Goal: Task Accomplishment & Management: Complete application form

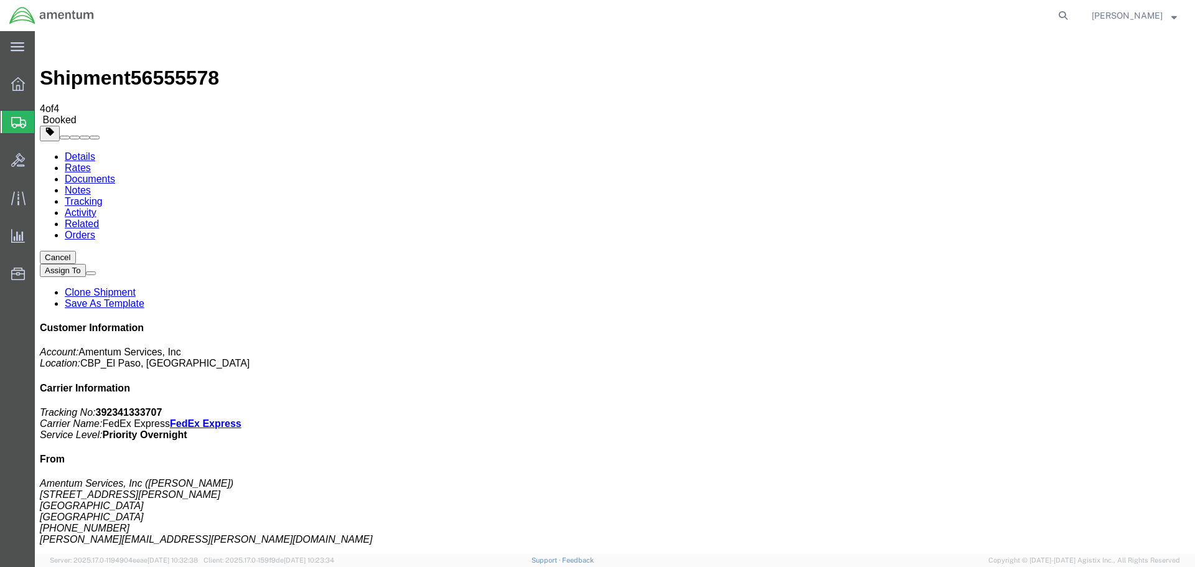
click at [0, 0] on span "Create Shipment" at bounding box center [0, 0] width 0 height 0
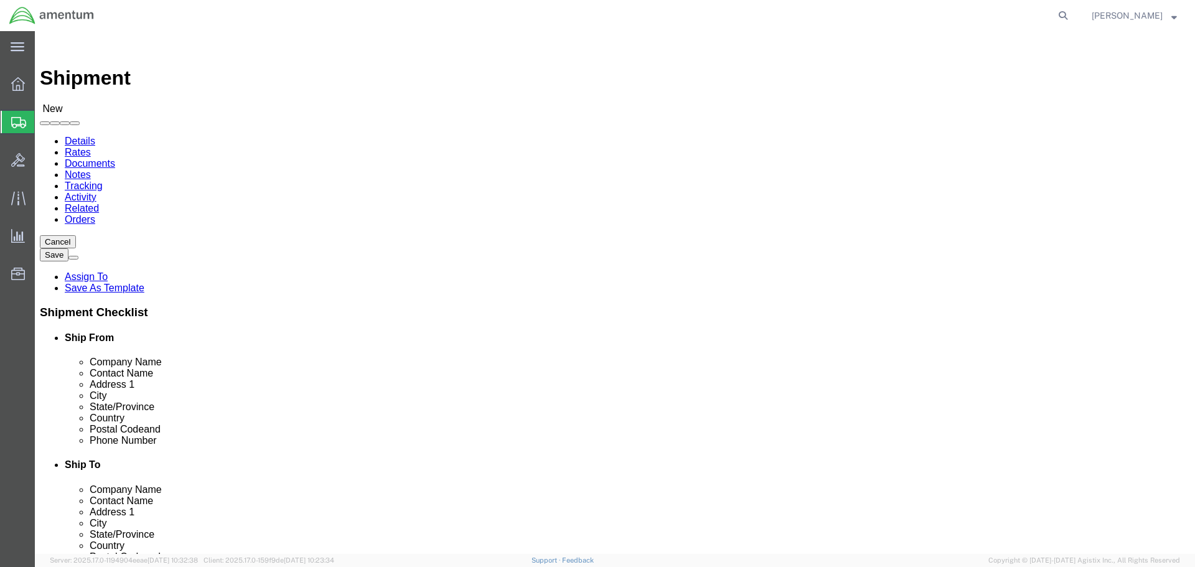
type input "EFO"
select select "49831"
select select "[GEOGRAPHIC_DATA]"
drag, startPoint x: 349, startPoint y: 446, endPoint x: 1, endPoint y: 425, distance: 348.4
click div "Please fix the following errors Ship From Location Location [GEOGRAPHIC_DATA], …"
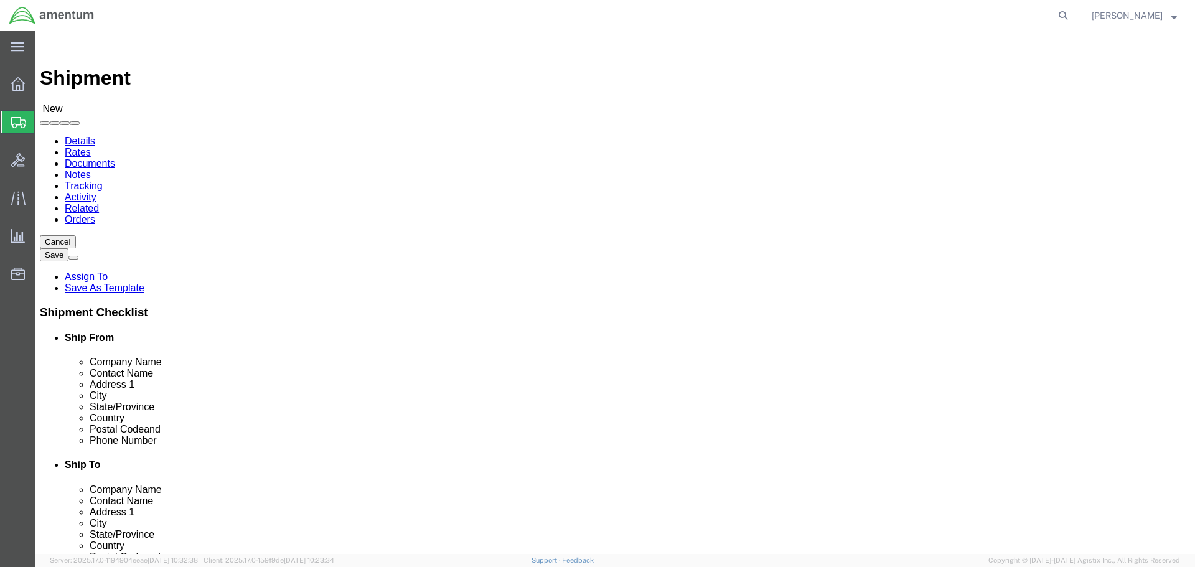
paste input "[PERSON_NAME].[PERSON_NAME]@associates."
type input "[PERSON_NAME][EMAIL_ADDRESS][PERSON_NAME][DOMAIN_NAME]"
click input "text"
type input "SAFRAN HELICOPTER ENGINES"
click p "- SAFRAN HELICOPTER ENGINES INC - ([PERSON_NAME]) [STREET_ADDRESS]"
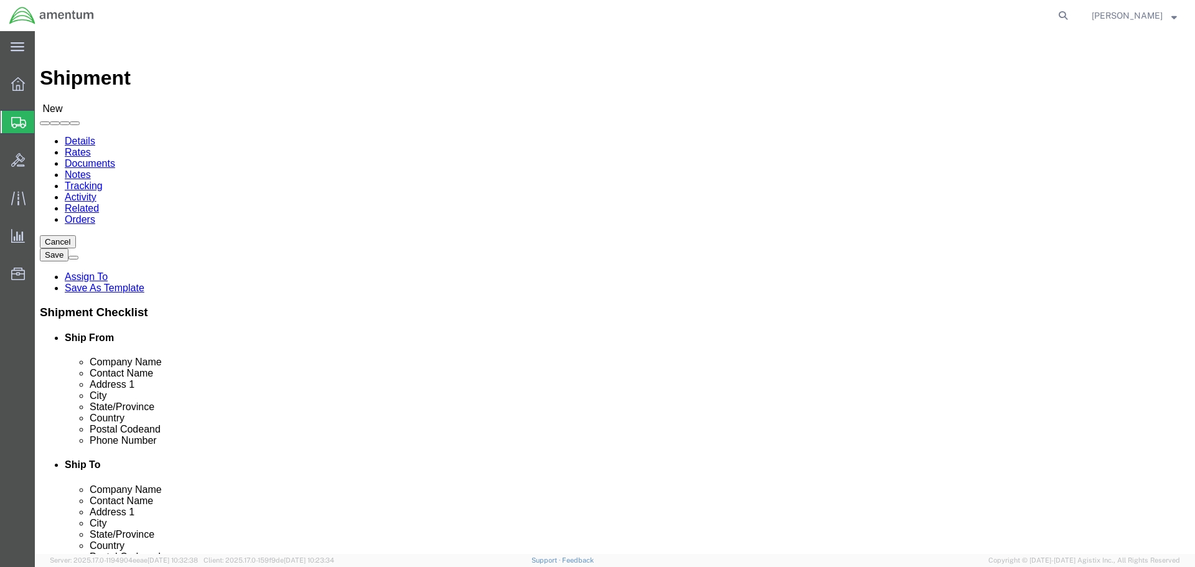
select select "[GEOGRAPHIC_DATA]"
type input "SAFRAN HELICOPTER ENGINES INC"
click input "text"
type input "M"
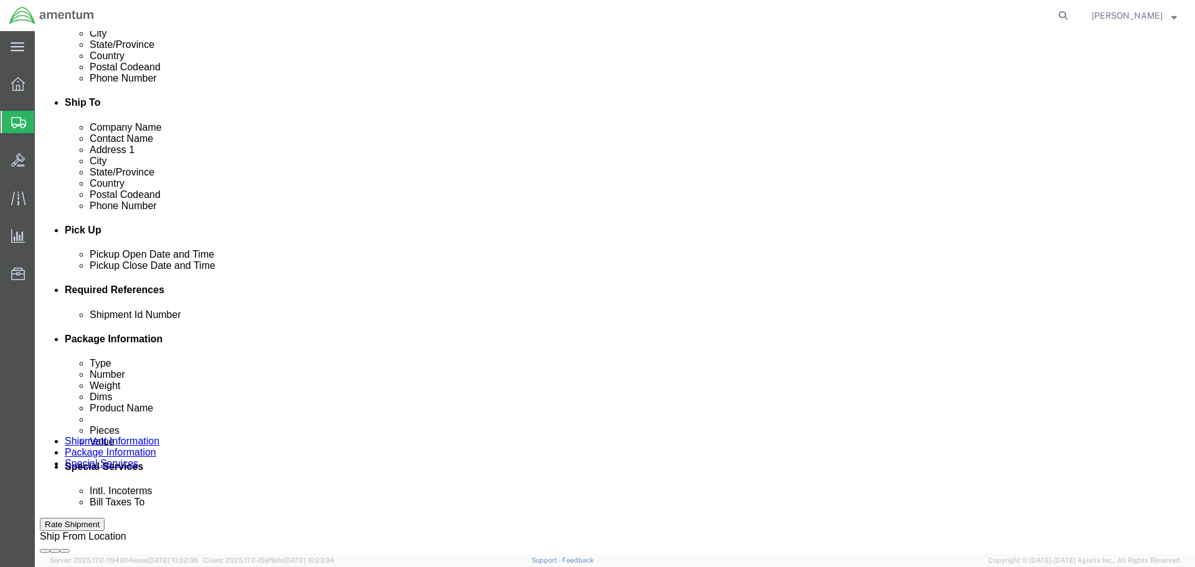
scroll to position [359, 0]
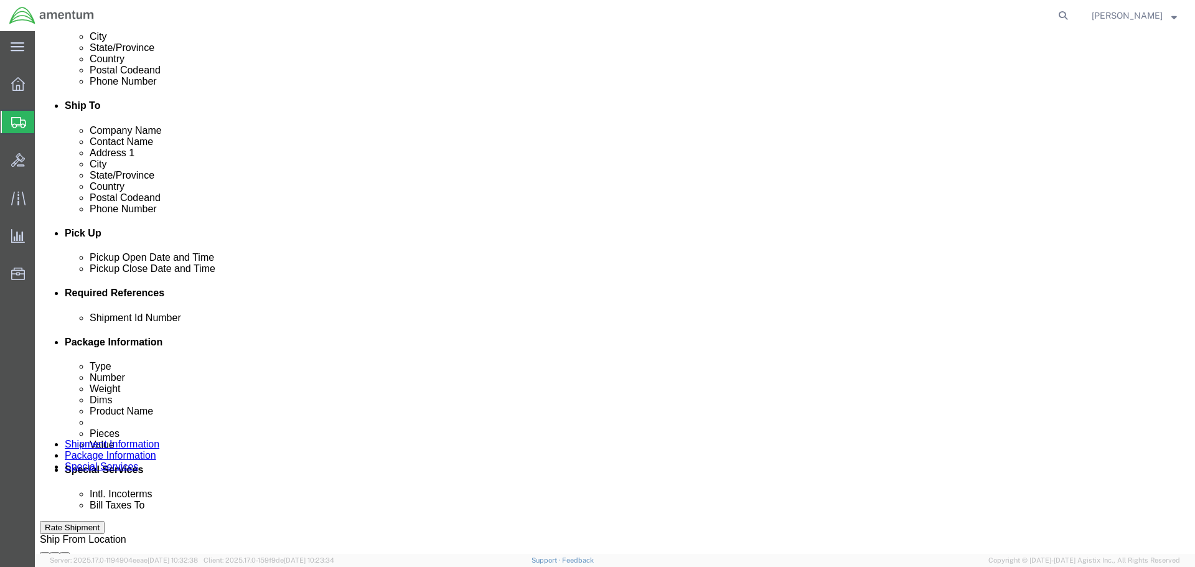
type input "ATTN: [PERSON_NAME]"
click button "Add reference"
click input "text"
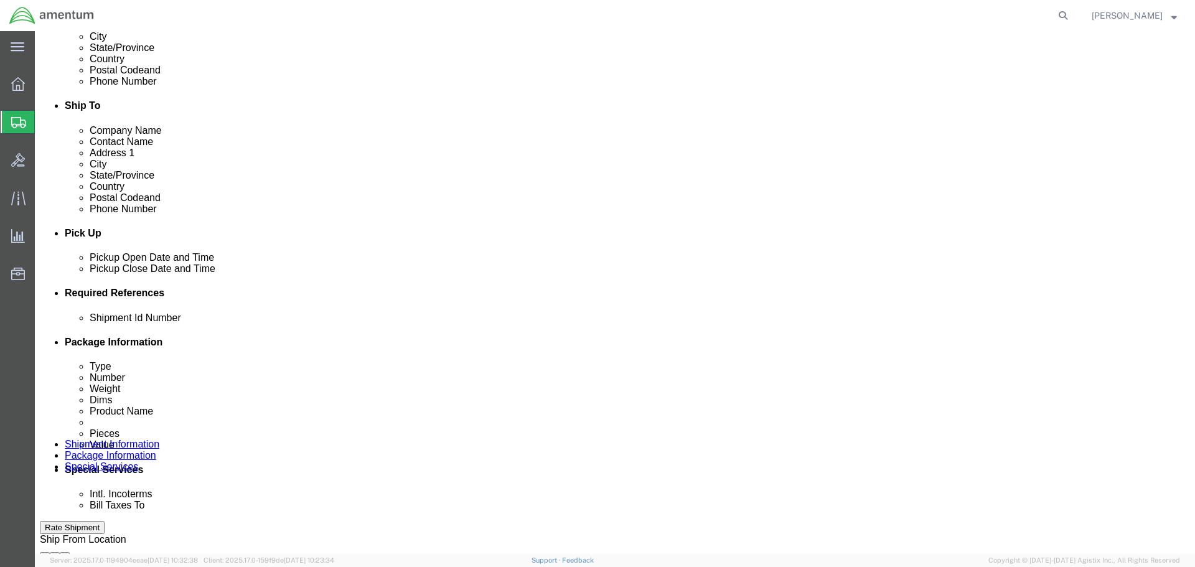
type input "CBP0042014"
select select "CONTAINERNUM"
click input "CBP0042014"
drag, startPoint x: 269, startPoint y: 406, endPoint x: 103, endPoint y: 412, distance: 166.2
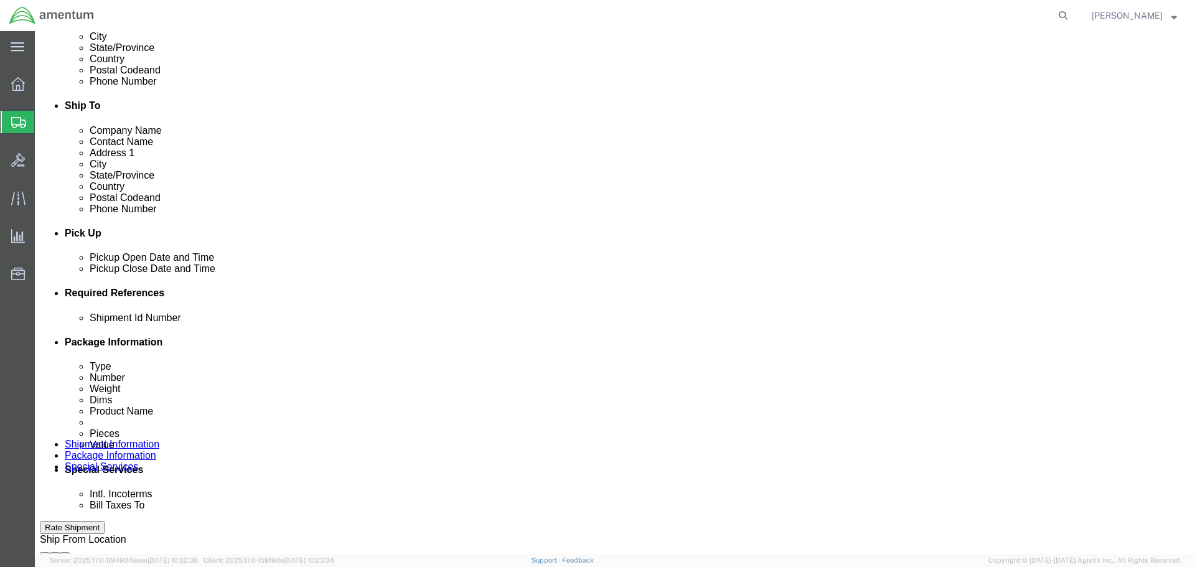
click div "Shipment Id Number CBP0042014 OVERSTOCK"
type input "CBP0042014 OVERSTOCK"
paste input "CBP0042014 OVERSTOCK"
type input "CBP0042014 OVERSTOCK"
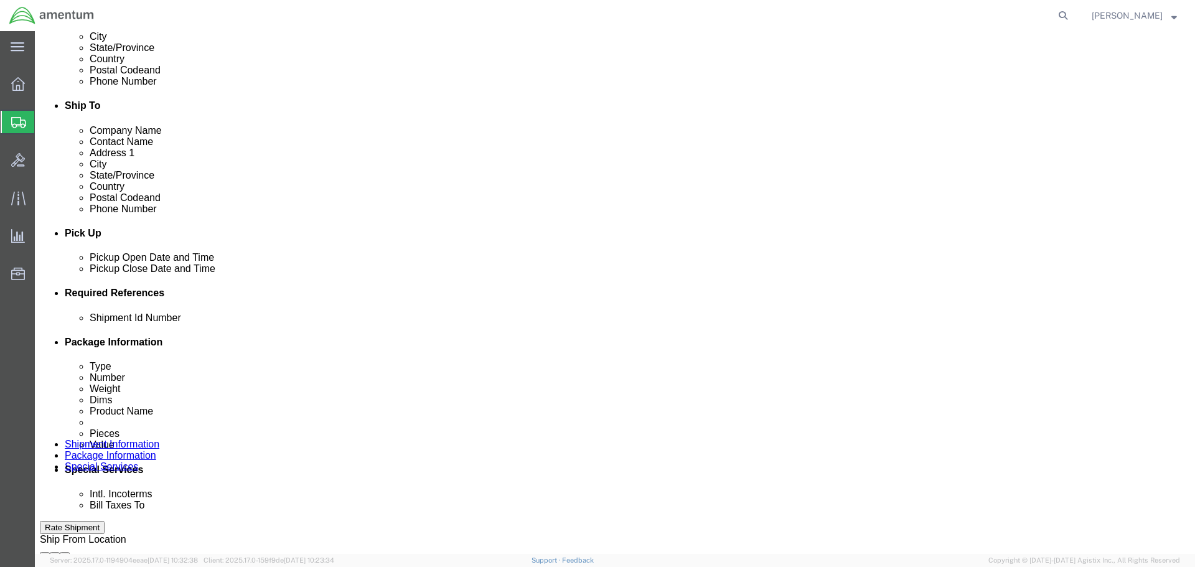
scroll to position [0, 0]
select select "DEPT"
type input "CBP"
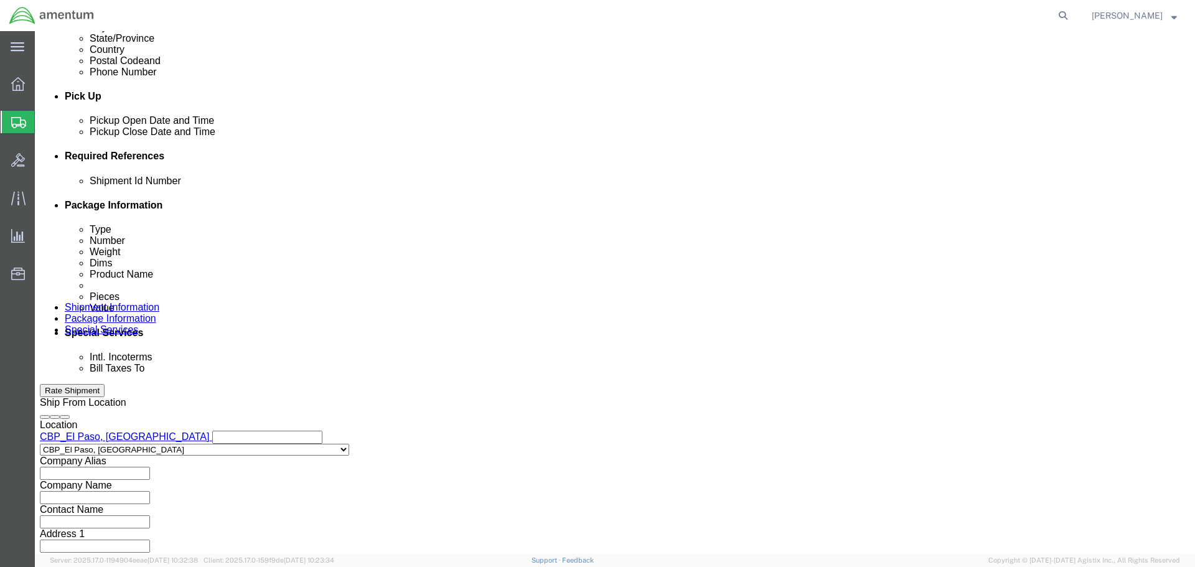
scroll to position [569, 0]
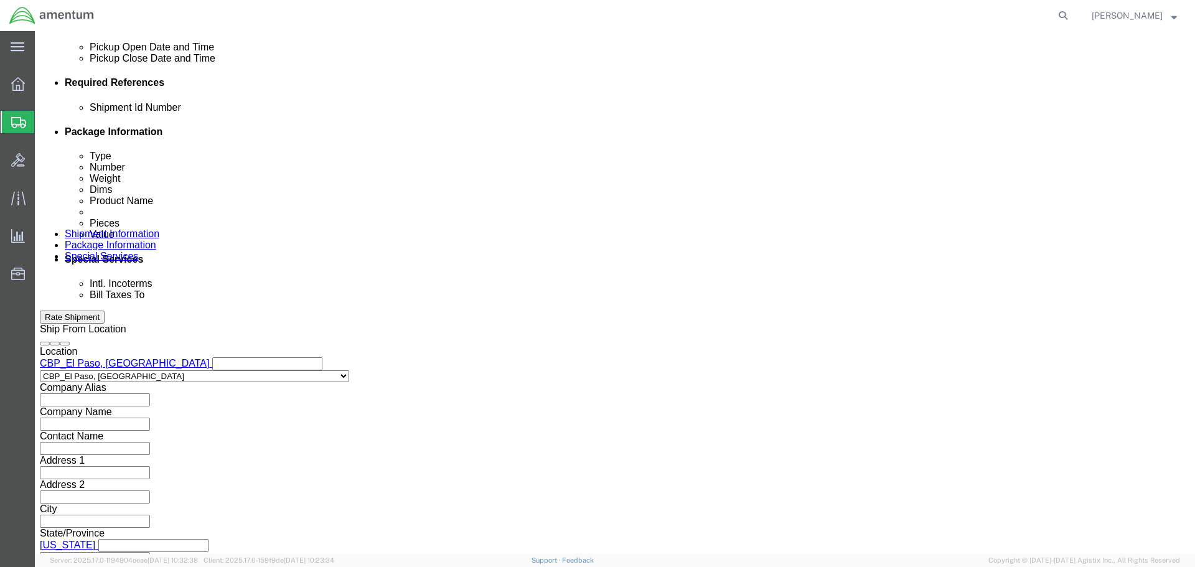
click button "Continue"
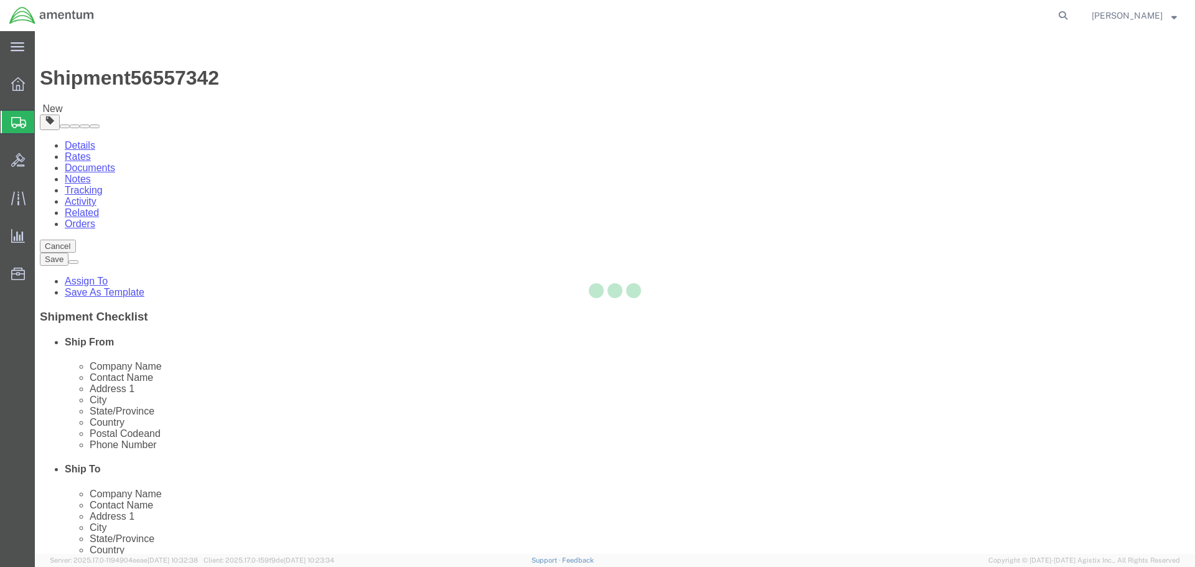
select select "CBOX"
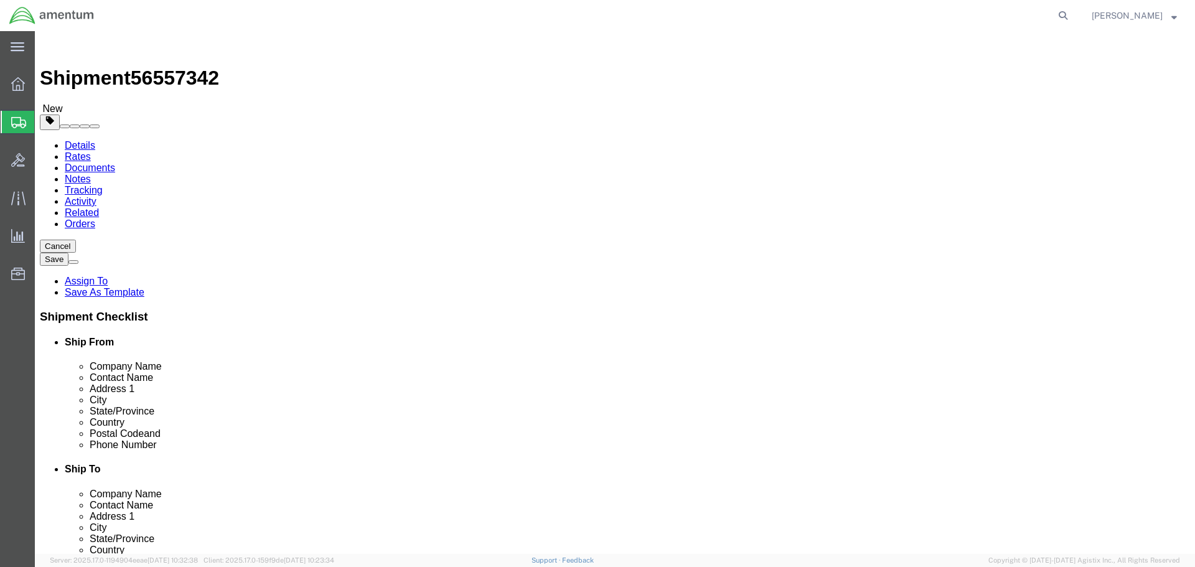
click select "Select BCK Boxes Bale(s) Basket(s) Bolt(s) Bottle(s) Buckets Bulk Bundle(s) Can…"
select select "SBX"
click select "Select BCK Boxes Bale(s) Basket(s) Bolt(s) Bottle(s) Buckets Bulk Bundle(s) Can…"
type input "12.25"
type input "11.00"
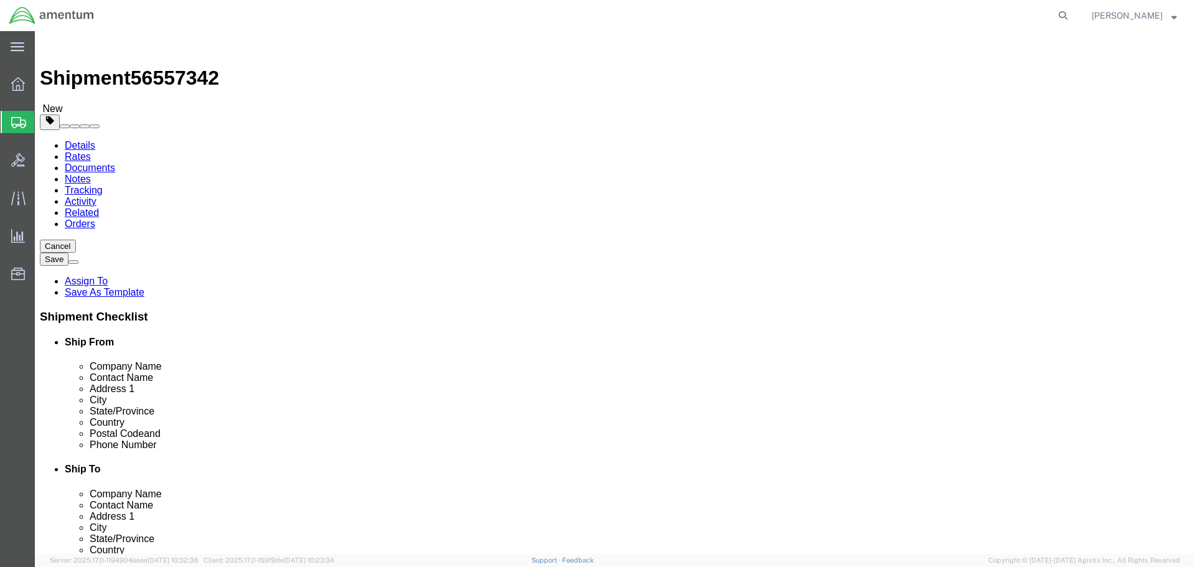
type input "1.50"
click input "0.00"
click input "1"
type input "1"
click link "Add Content"
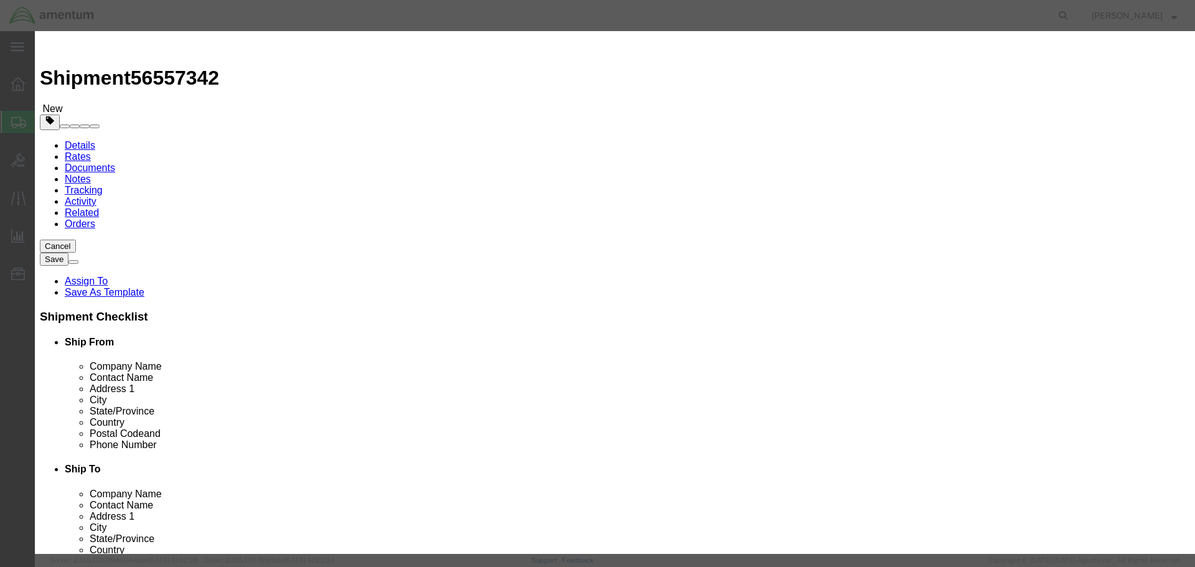
click input "text"
type input "AIRCRAFT PARTS"
type input "5"
type input "100"
select select "USD"
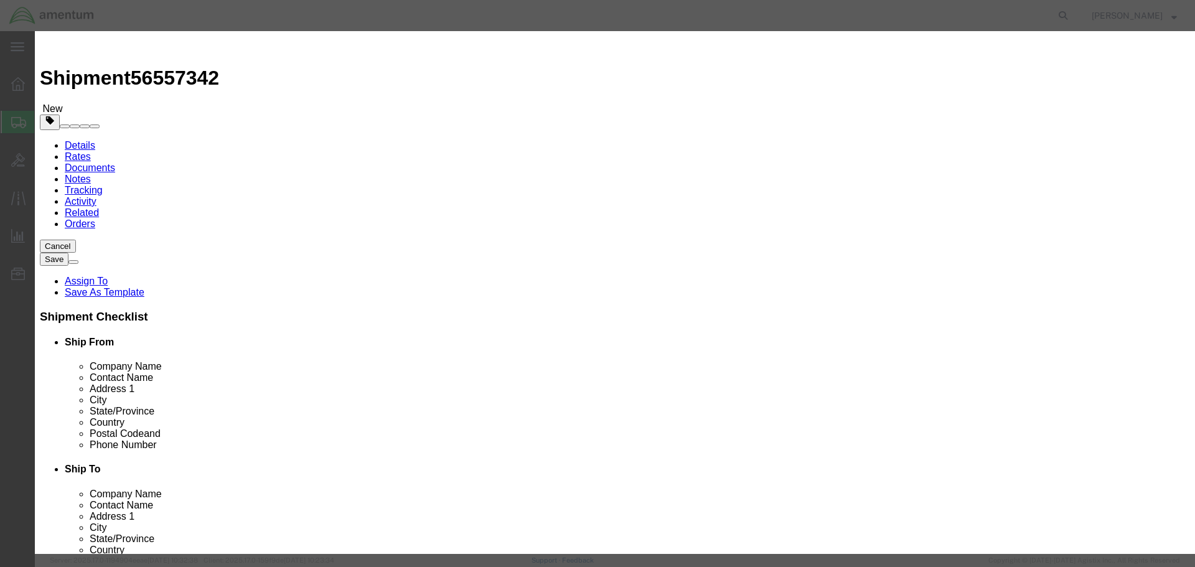
click button "Save & Close"
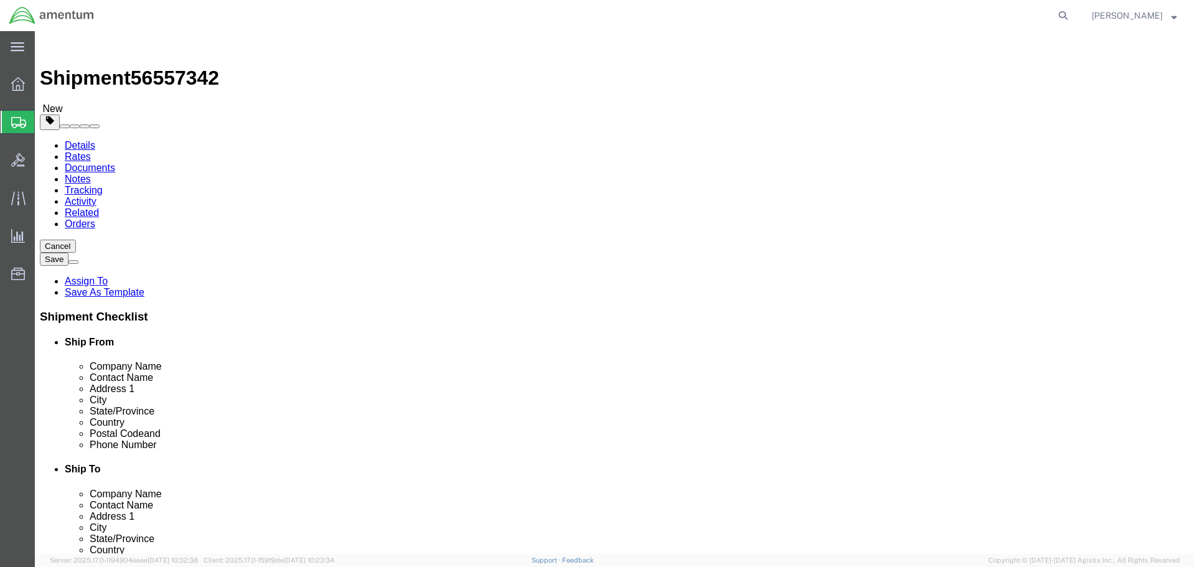
click button "Continue"
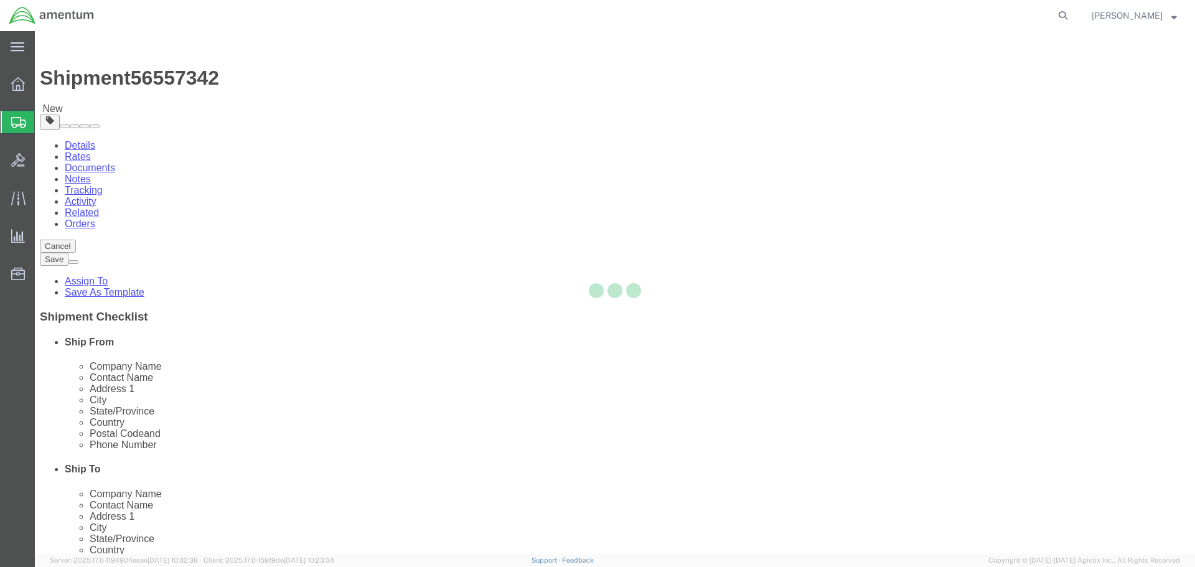
select select
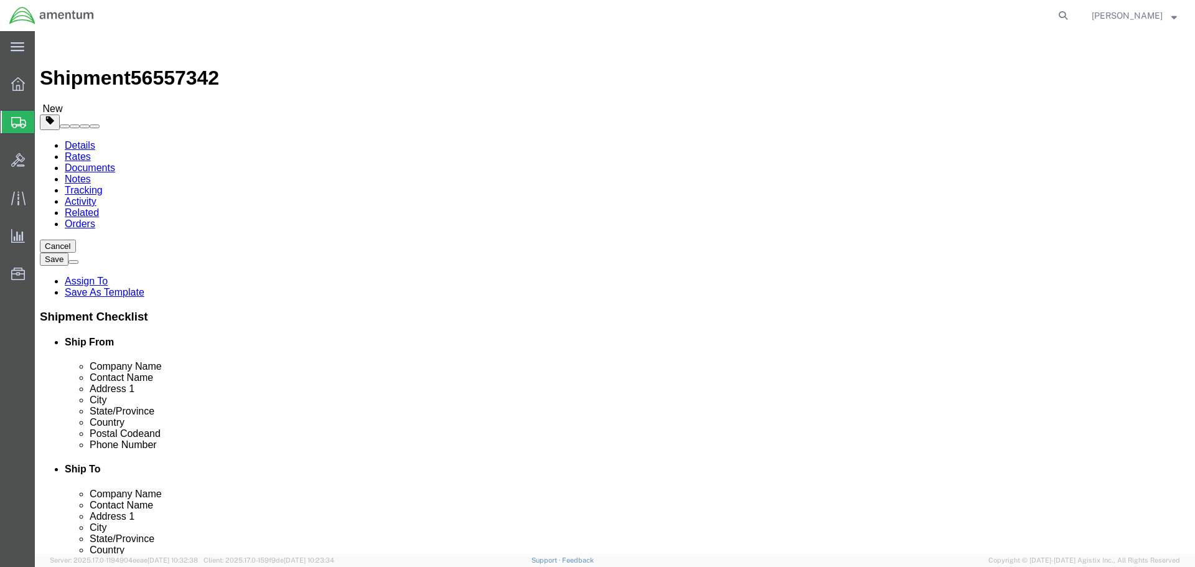
click span "Select one or more"
click div "Pickup Instructions Select one or more Crane Required Driver Assisted Loading F…"
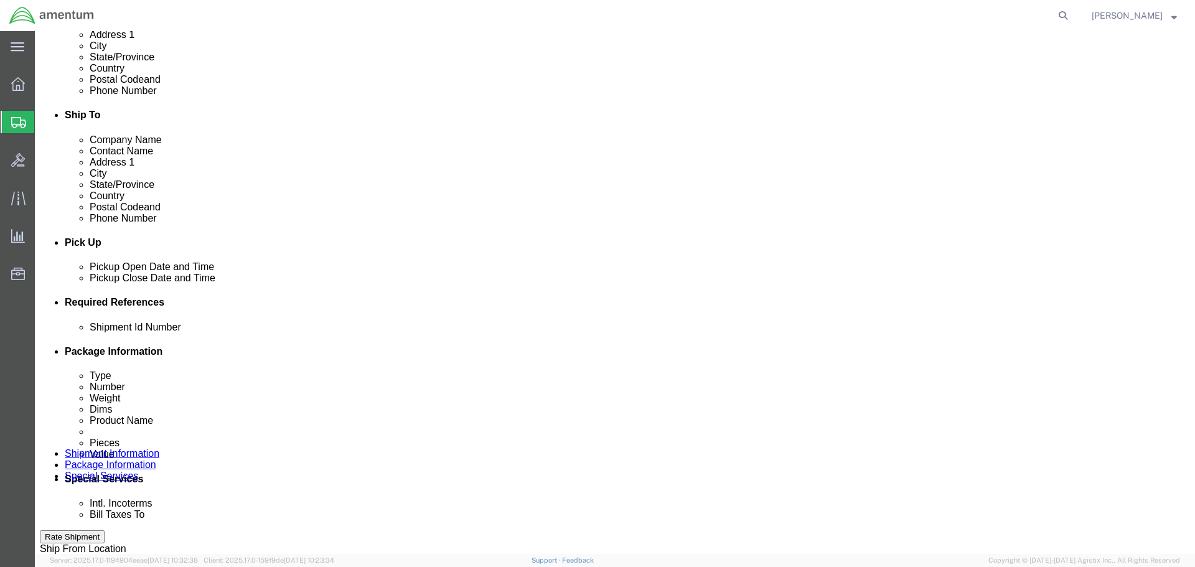
scroll to position [373, 0]
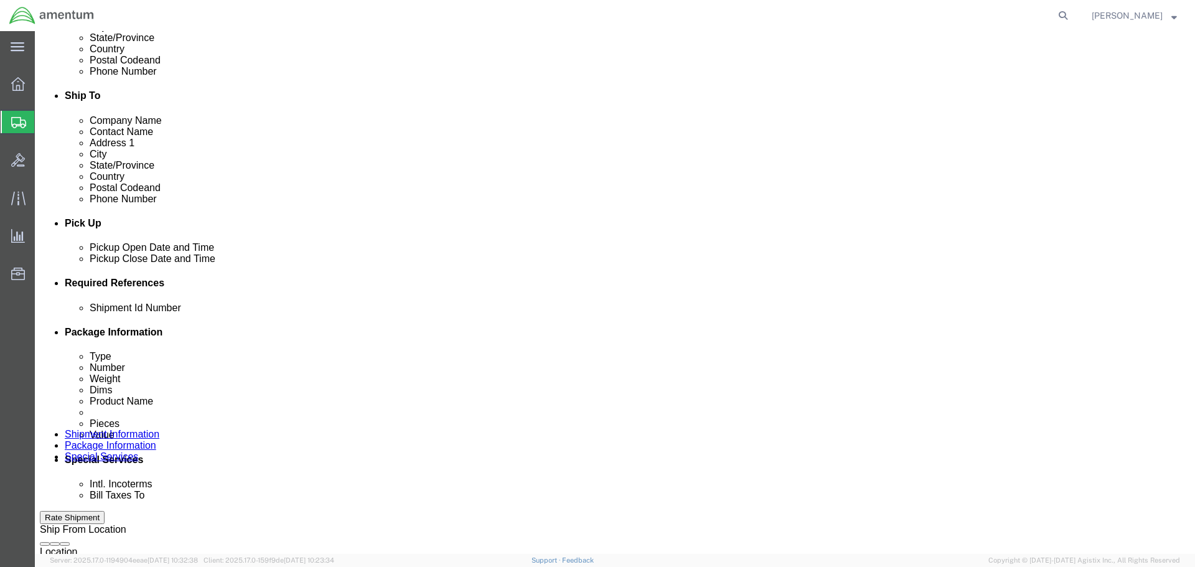
click select "Select Buyer Cost Center Department Operations Number Order Number Sales Person"
click div "Cost Center Select Buyer Cost Center Department Operations Number Order Number …"
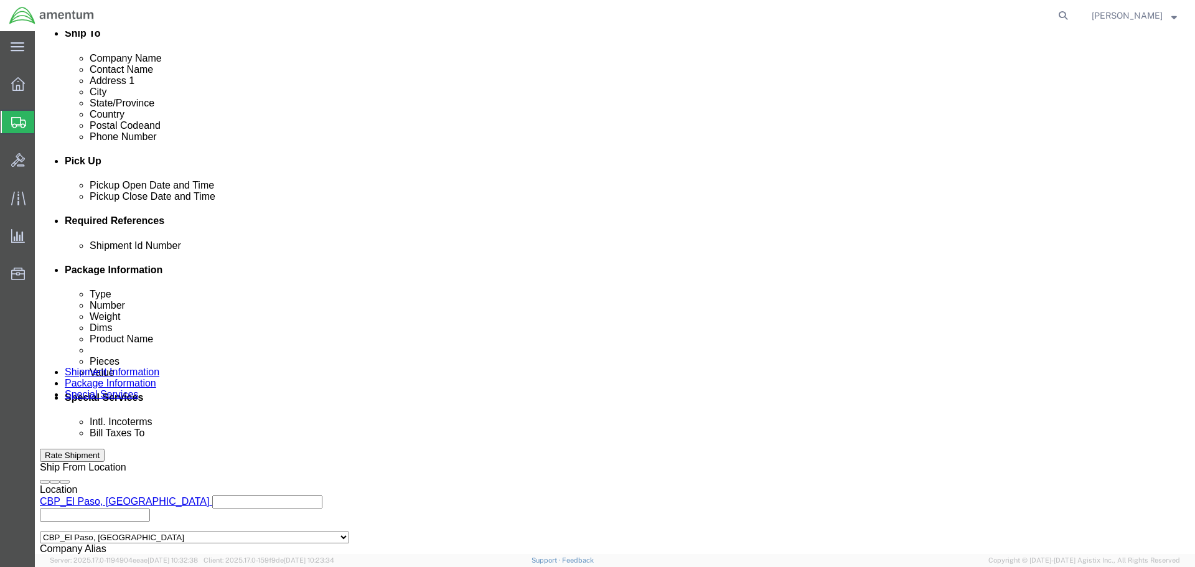
click select "Select Recipient Account Sender/Shipper Third Party Account"
select select "THRD"
click select "Select Recipient Account Sender/Shipper Third Party Account"
select select
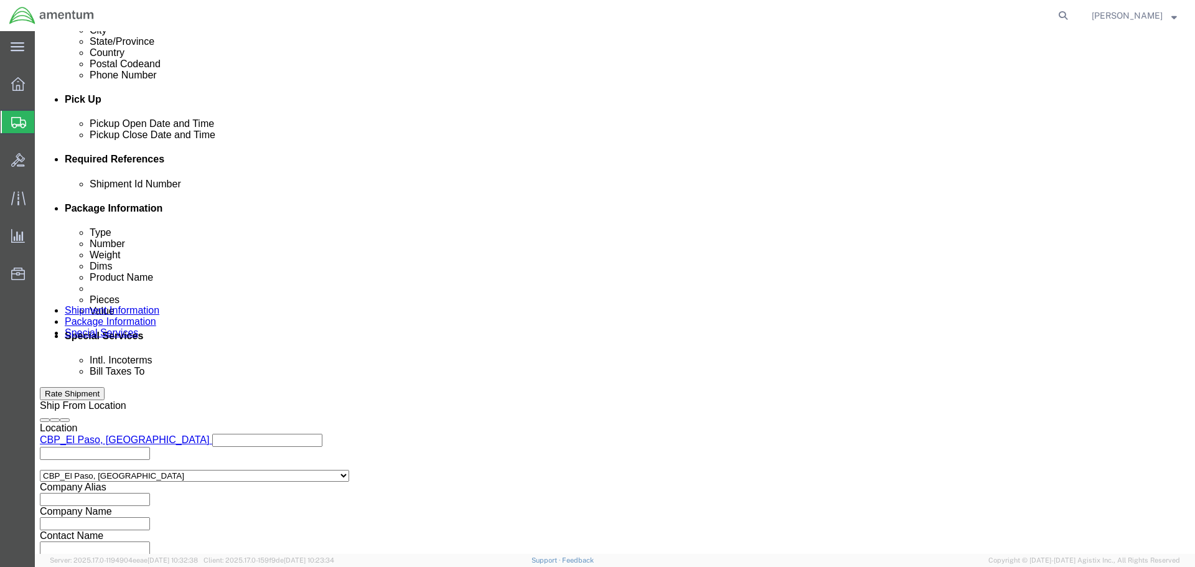
scroll to position [498, 0]
click select "Select DHL FedEx Express UPS"
select select "FedEx Express"
click select "Select DHL FedEx Express UPS"
click input "text"
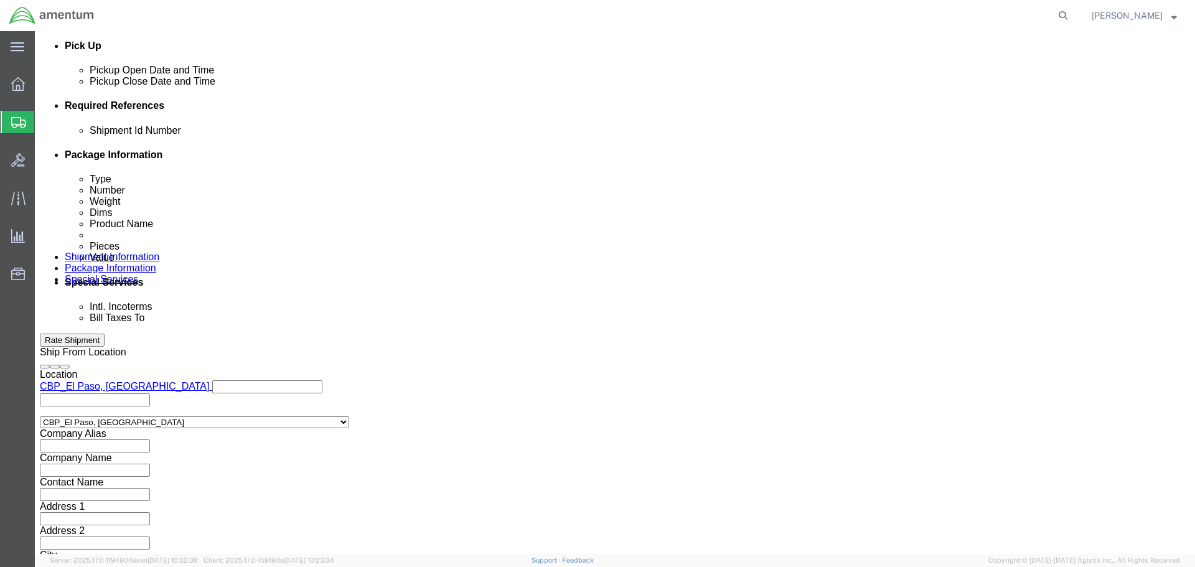
scroll to position [684, 0]
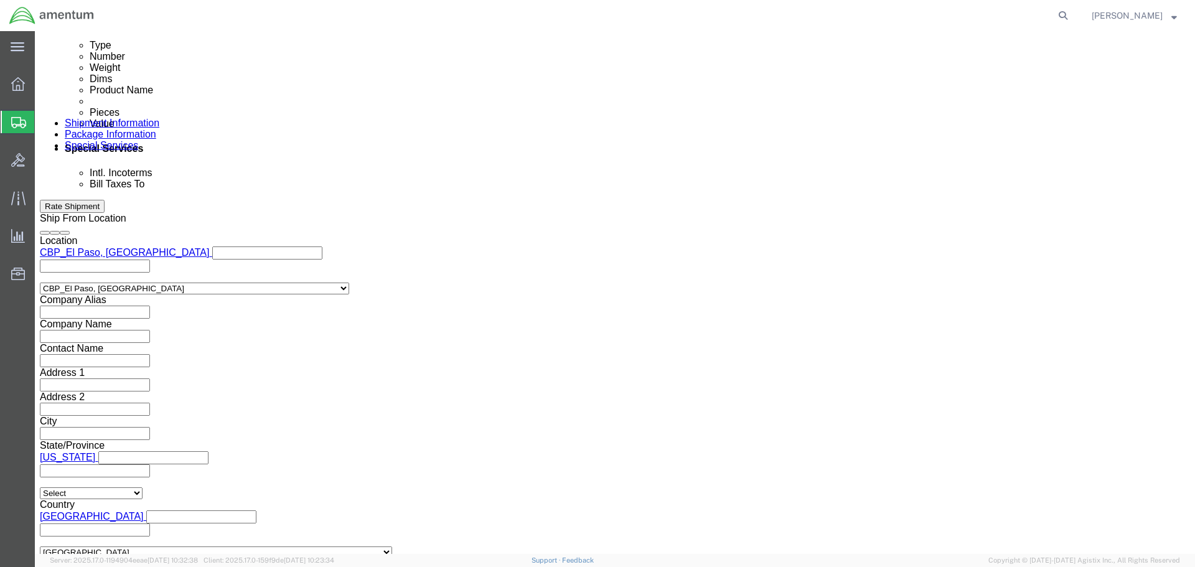
type input "473329344"
click input "text"
type input "SAFRAN"
type input "2709 NORTH FORUM"
select select "US"
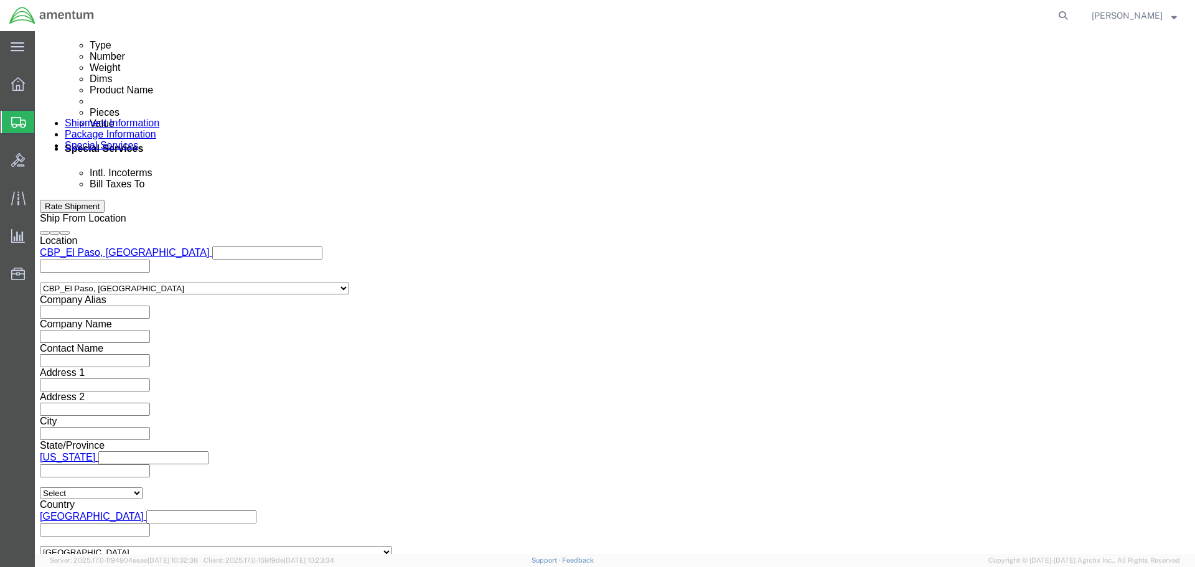
type input "T"
type input "TEX"
select select "[GEOGRAPHIC_DATA]"
type input "[PHONE_NUMBER]"
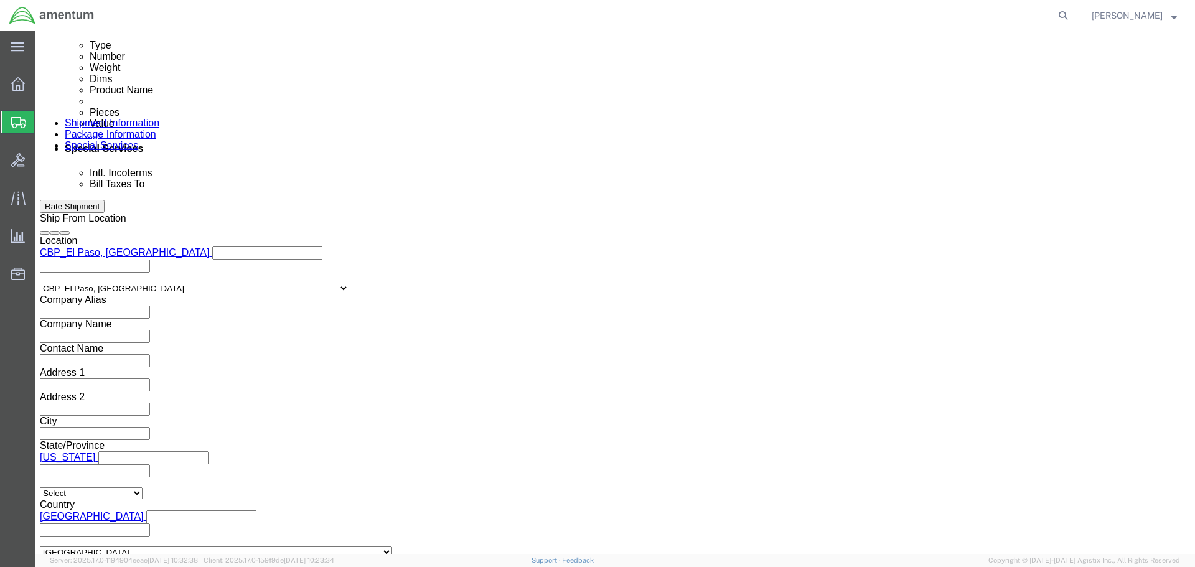
click label "Tax Number"
click input "text"
type input "GRAND PRAIRIE"
type input "75052"
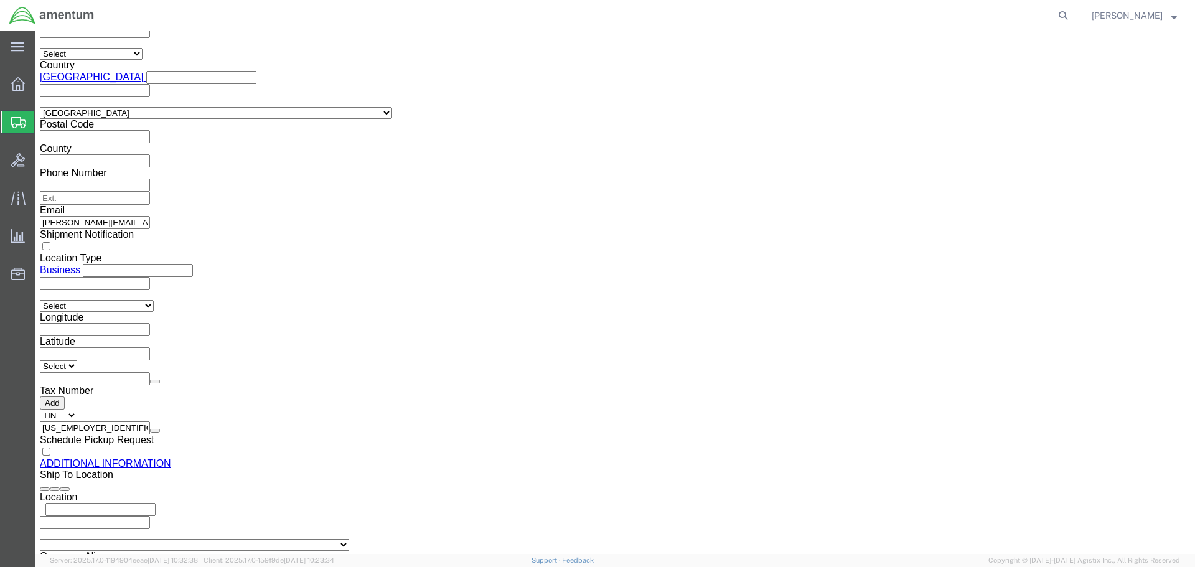
scroll to position [1357, 0]
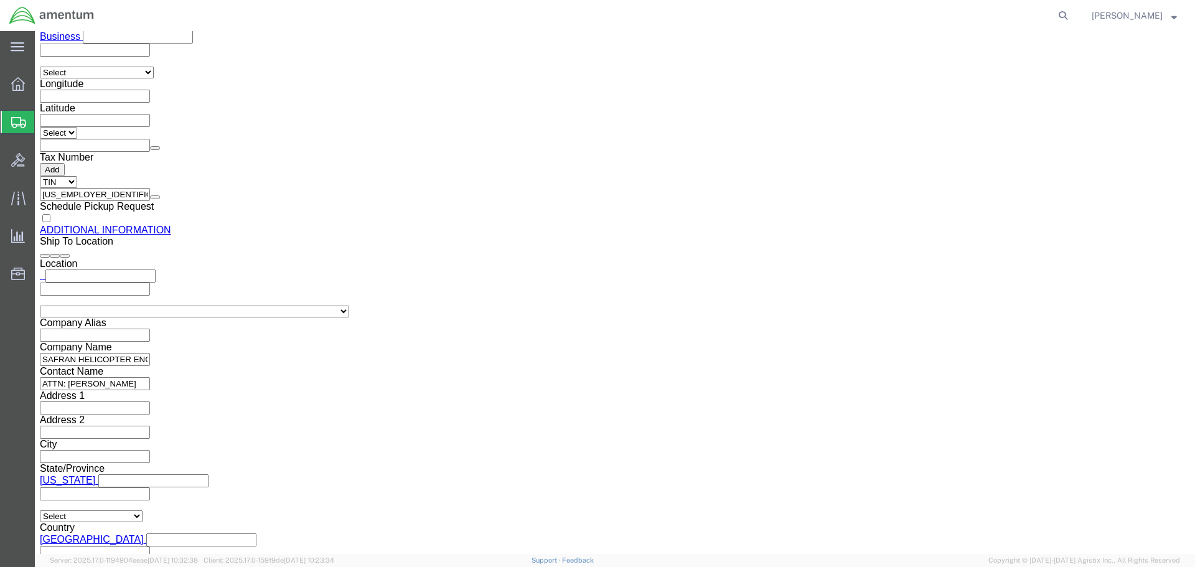
click button "Rate Shipment"
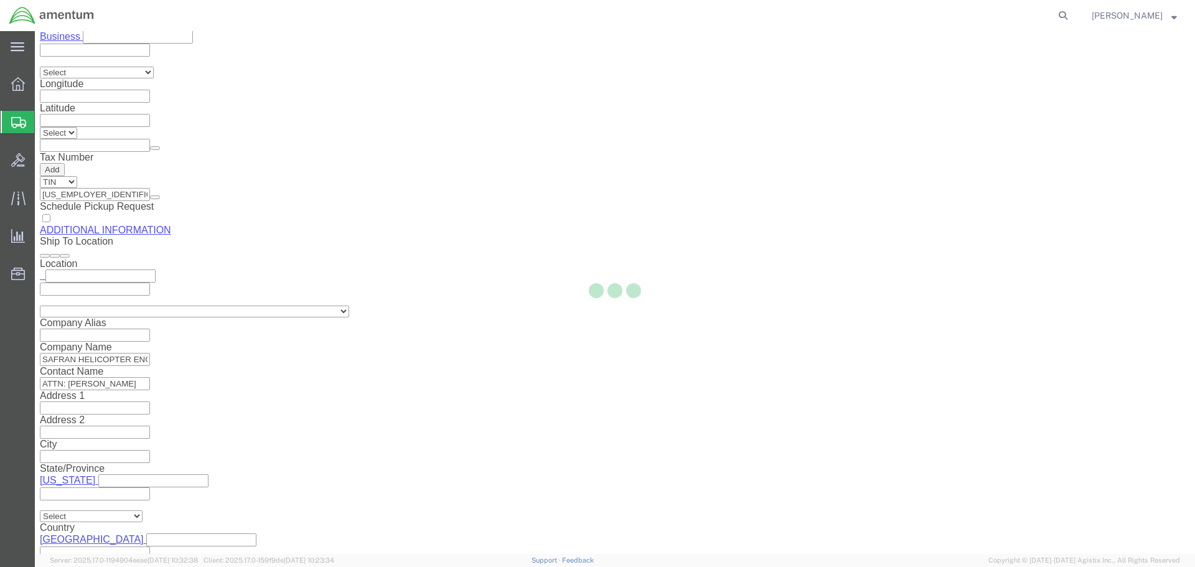
select select "49831"
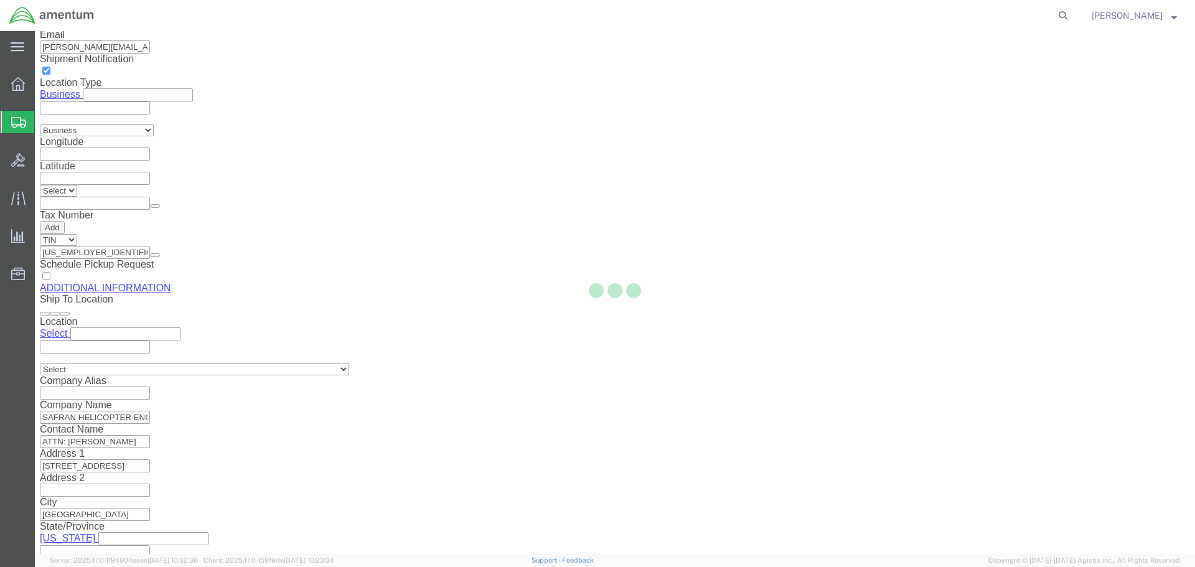
scroll to position [620, 0]
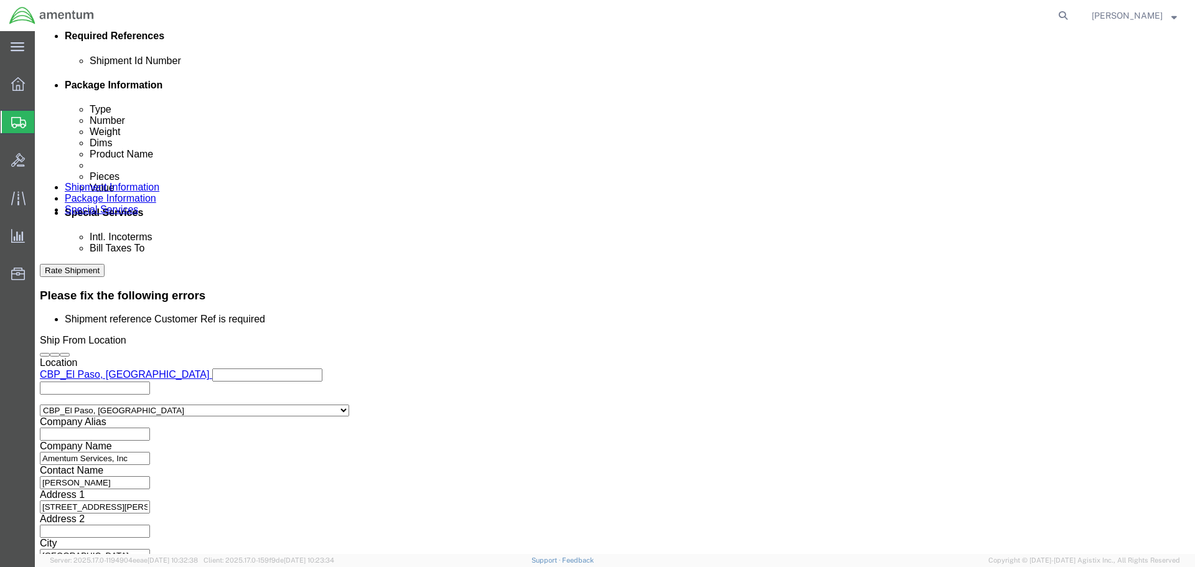
click select "Select Account Type Activity ID Airline Appointment Number ASN Batch Request # …"
select select
click select "Select Account Type Activity ID Airline Appointment Number ASN Batch Request # …"
click input "text"
paste input "CBP0042014 OVERSTOCK"
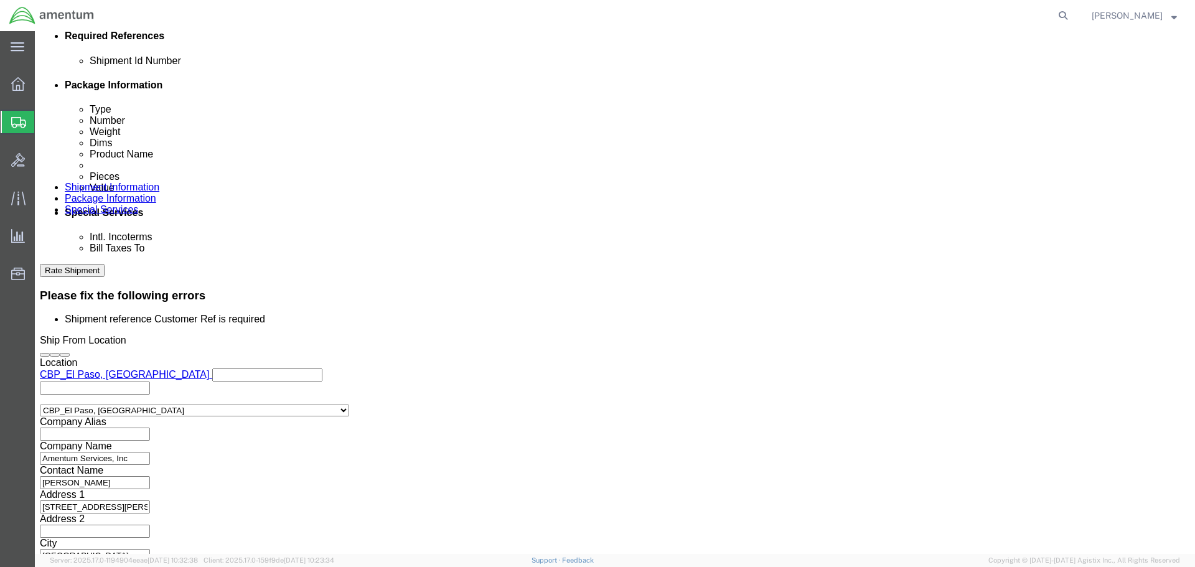
scroll to position [0, 3]
type input "CBP0042014 OVERSTOCK"
click button "button"
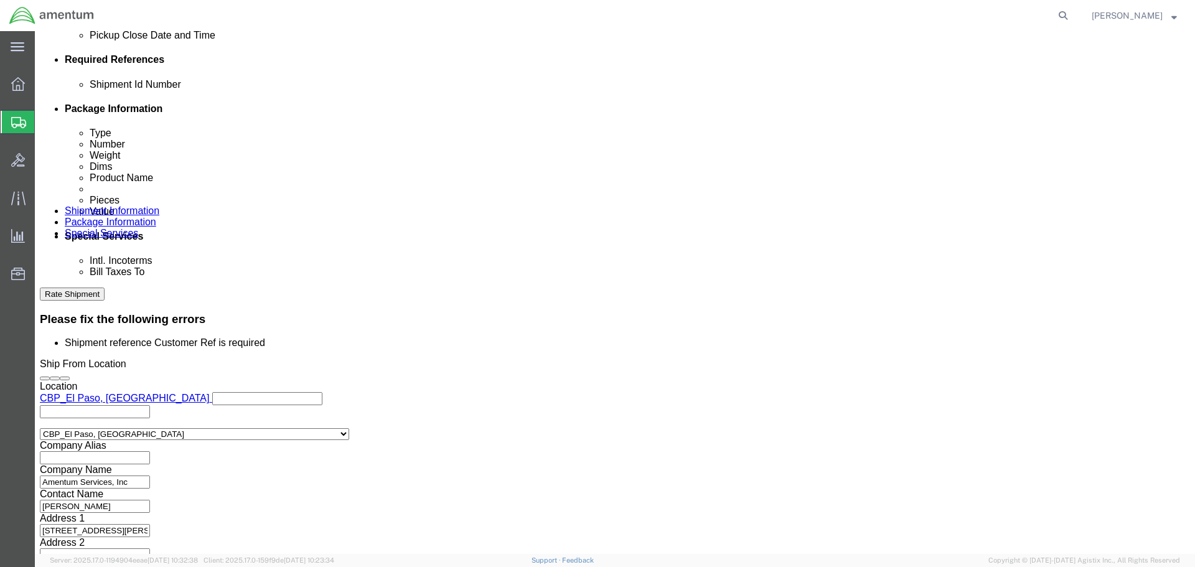
click div "Customer Ref CBP0042014 OVERSTOCK"
click input "CBP0042014 OVERSTOCK"
click button "Rate Shipment"
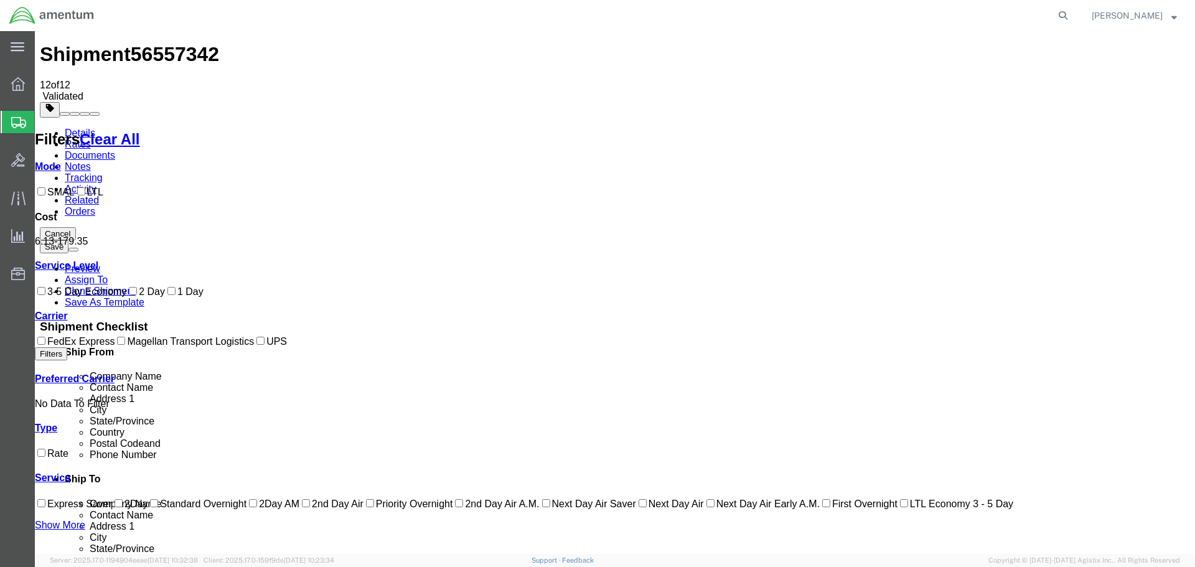
scroll to position [0, 0]
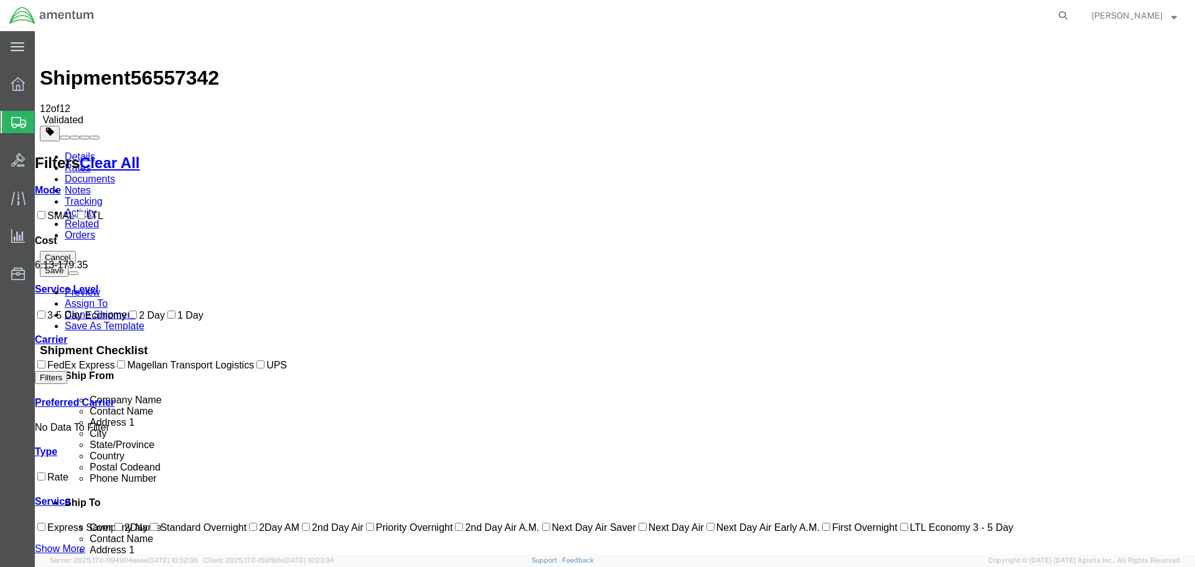
click at [77, 151] on link "Details" at bounding box center [80, 156] width 30 height 11
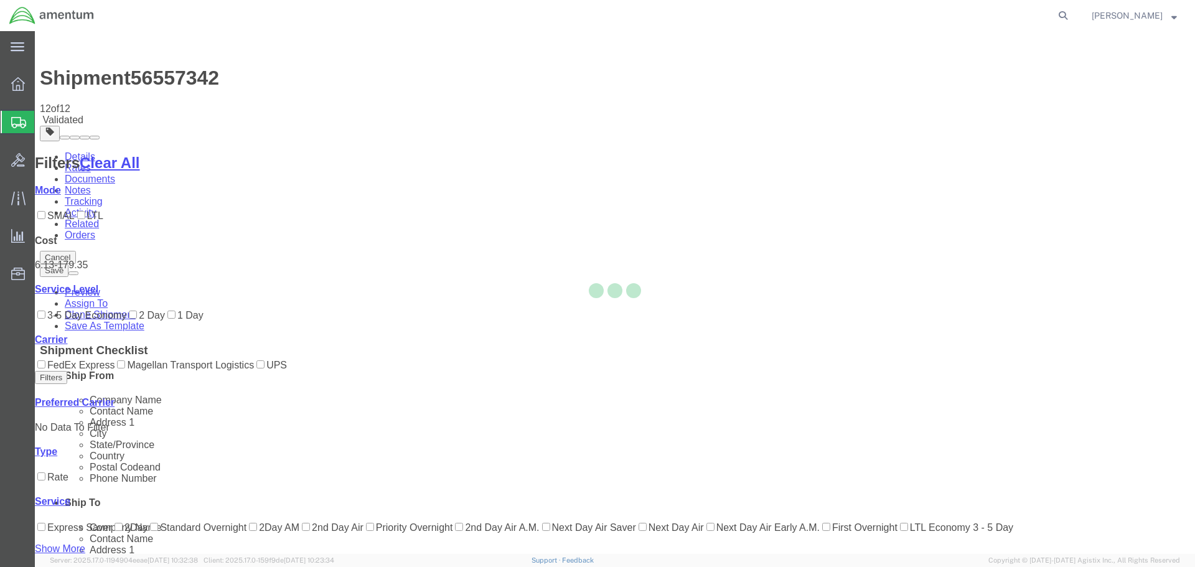
select select "49831"
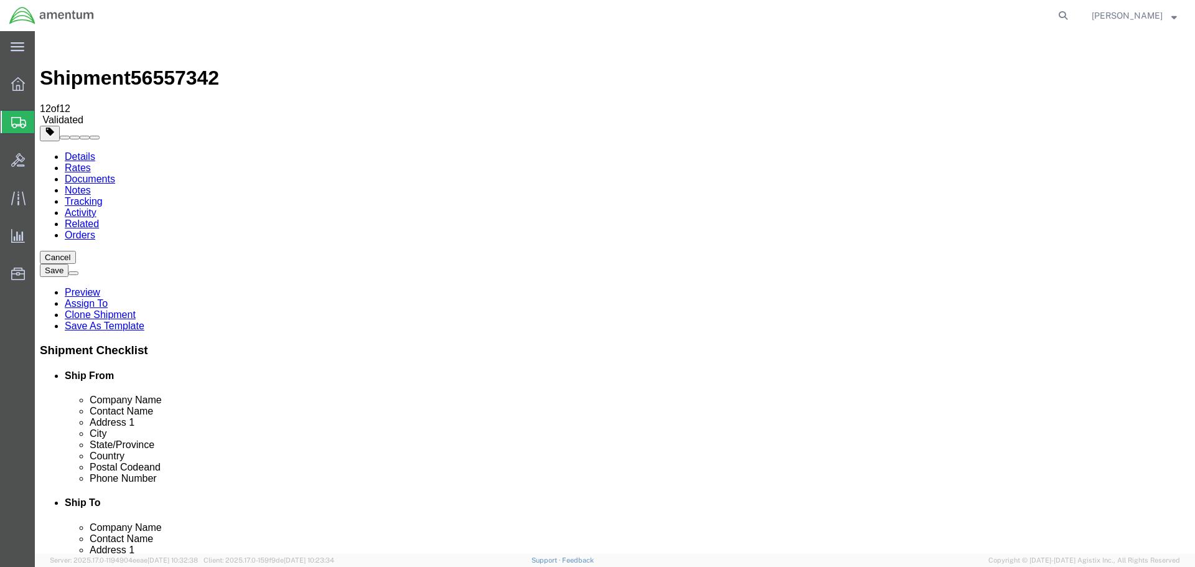
click link "Package Information"
click select "Select BCK Boxes Bale(s) Basket(s) Bolt(s) Bottle(s) Buckets Bulk Bundle(s) Can…"
select select "CBOX"
click select "Select BCK Boxes Bale(s) Basket(s) Bolt(s) Bottle(s) Buckets Bulk Bundle(s) Can…"
click button "Rate Shipment"
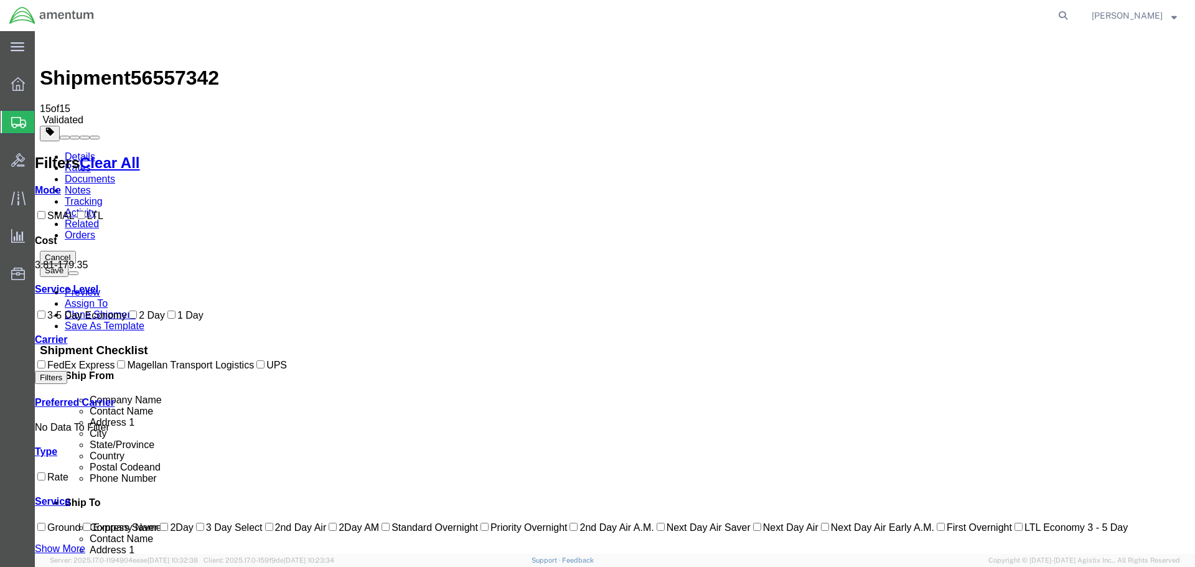
click at [85, 151] on link "Details" at bounding box center [80, 156] width 30 height 11
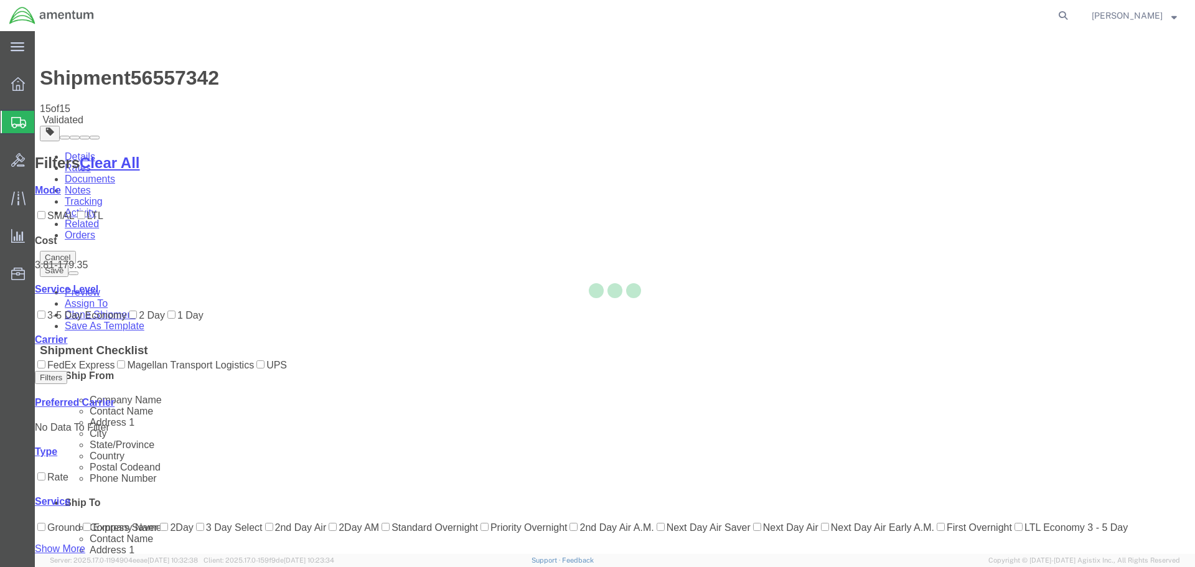
select select "49831"
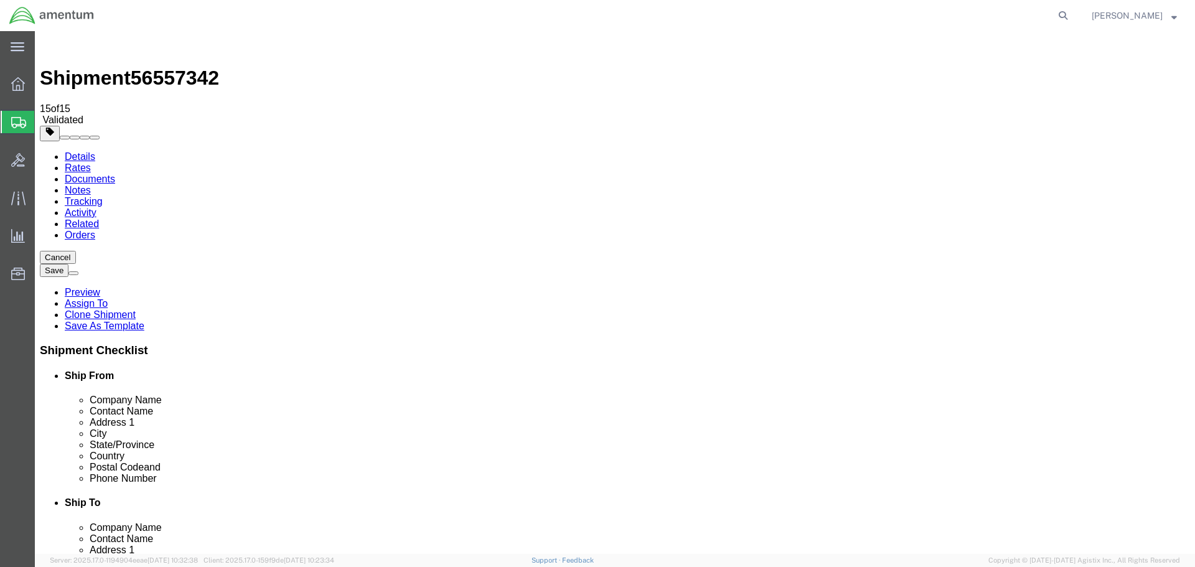
click icon
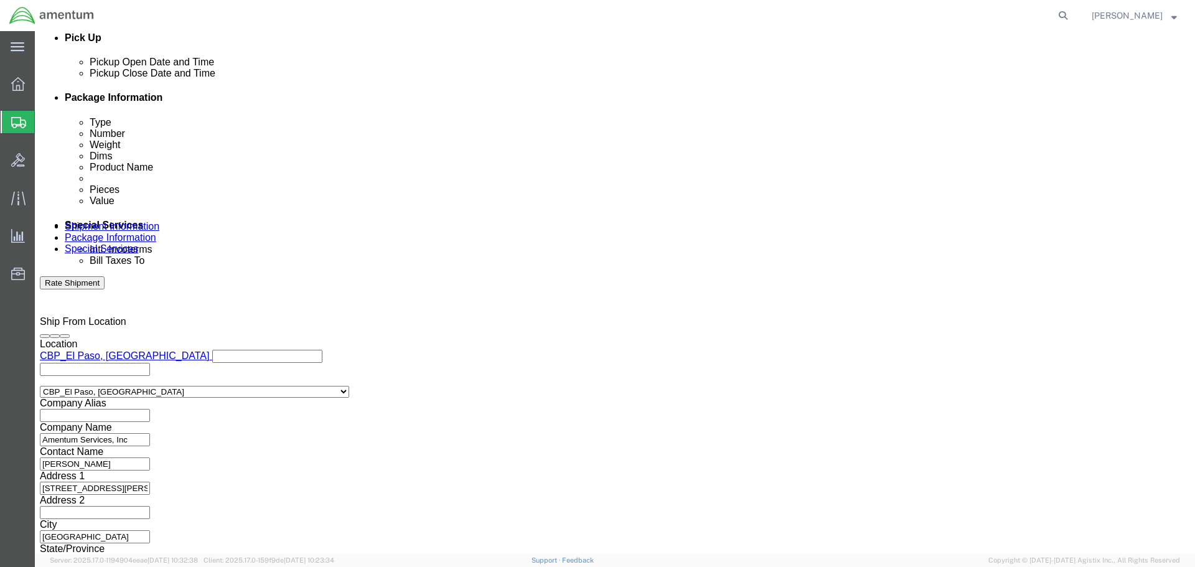
scroll to position [622, 0]
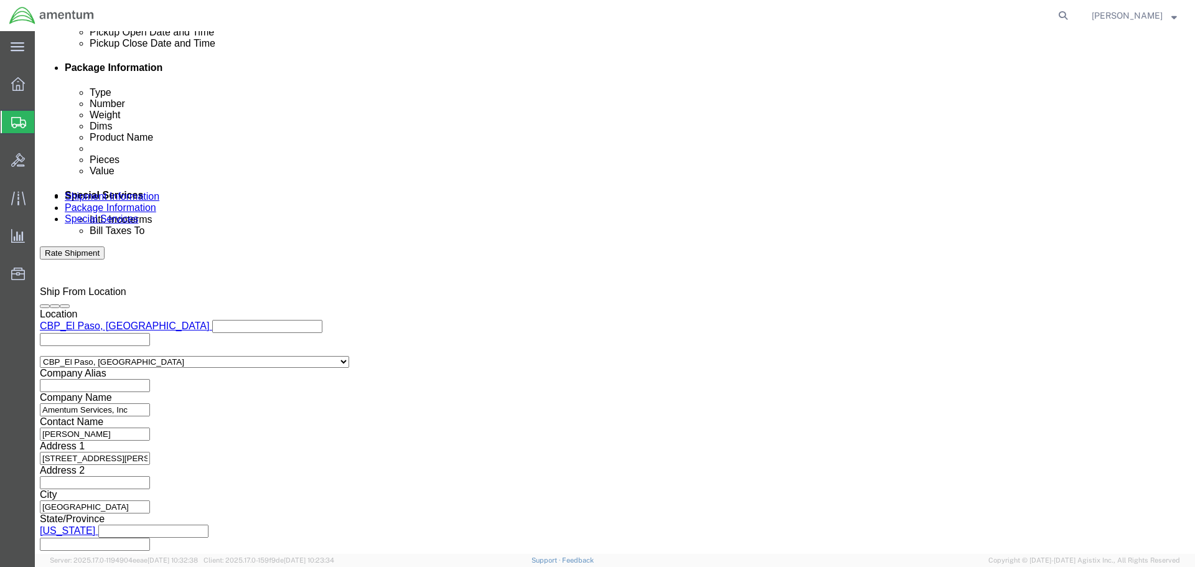
click input "text"
type input "a"
type input "[PERSON_NAME]"
click button "Rate Shipment"
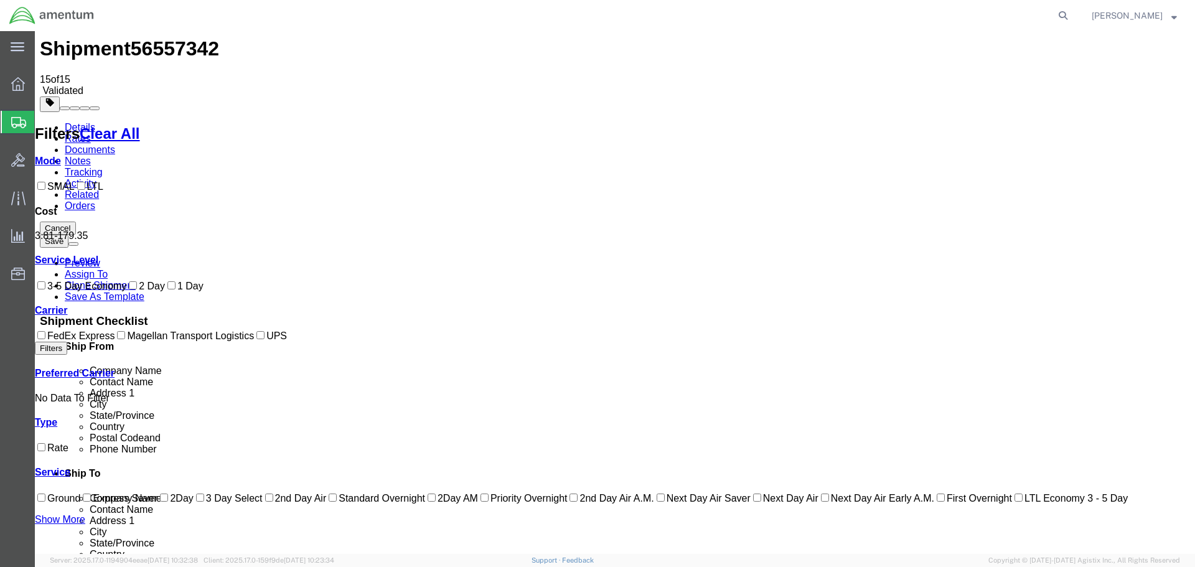
scroll to position [0, 0]
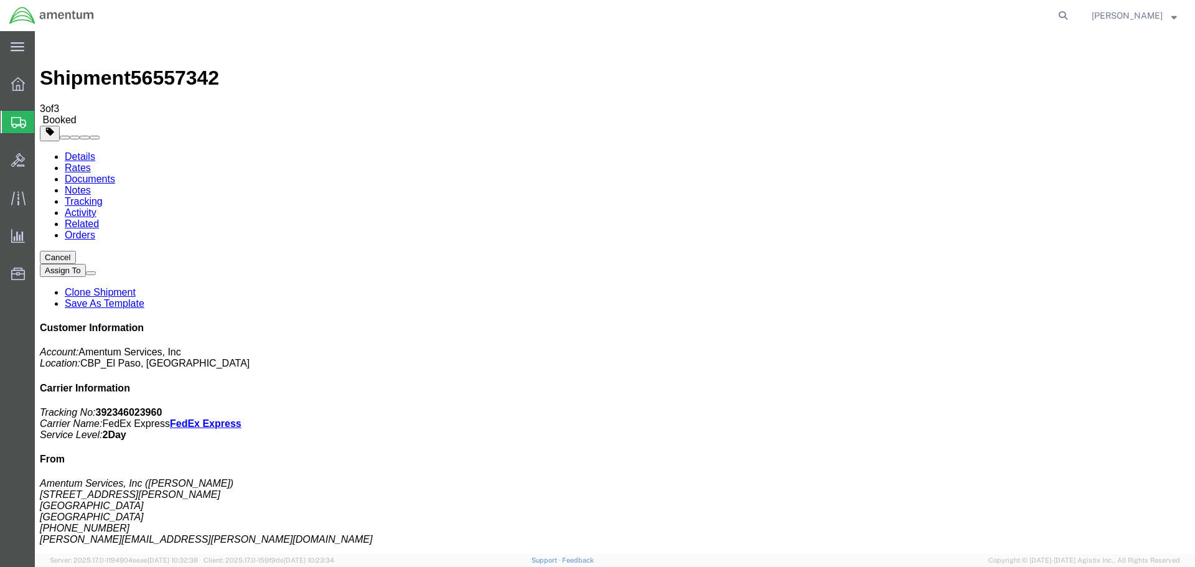
drag, startPoint x: 113, startPoint y: 221, endPoint x: 226, endPoint y: 334, distance: 159.3
